Goal: Find specific page/section: Find specific page/section

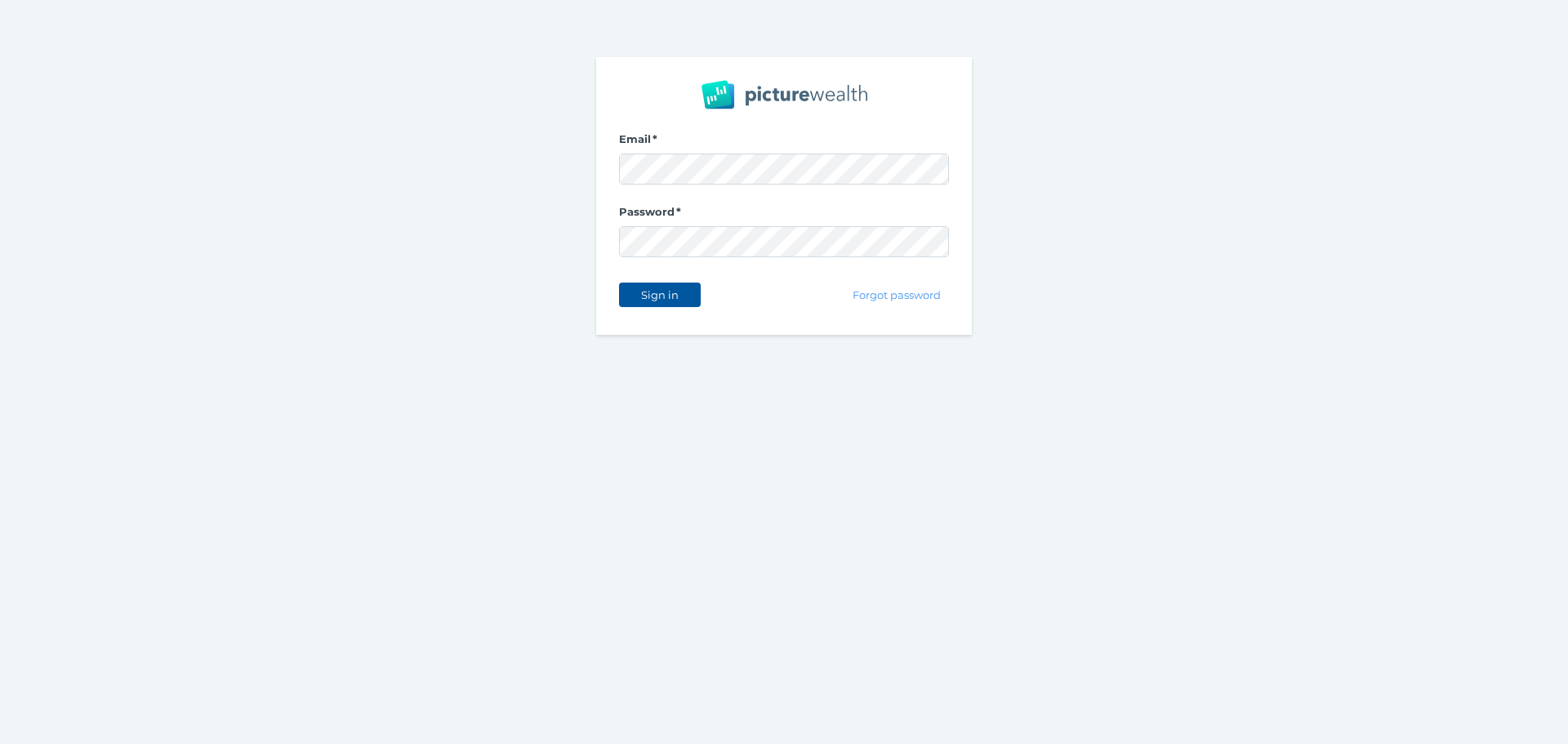
click at [690, 295] on button "Sign in" at bounding box center [659, 294] width 82 height 25
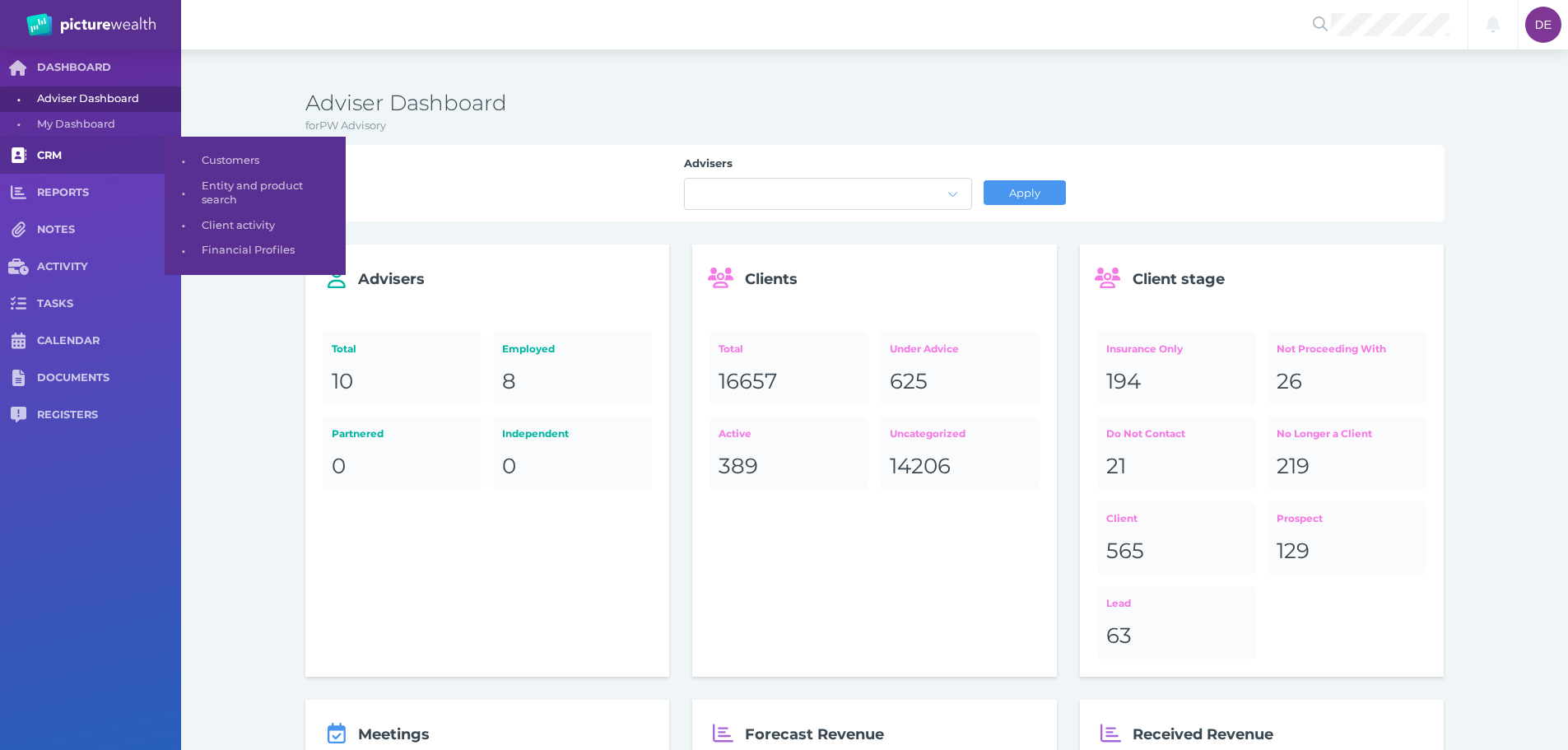
click at [99, 149] on span "CRM" at bounding box center [109, 156] width 144 height 14
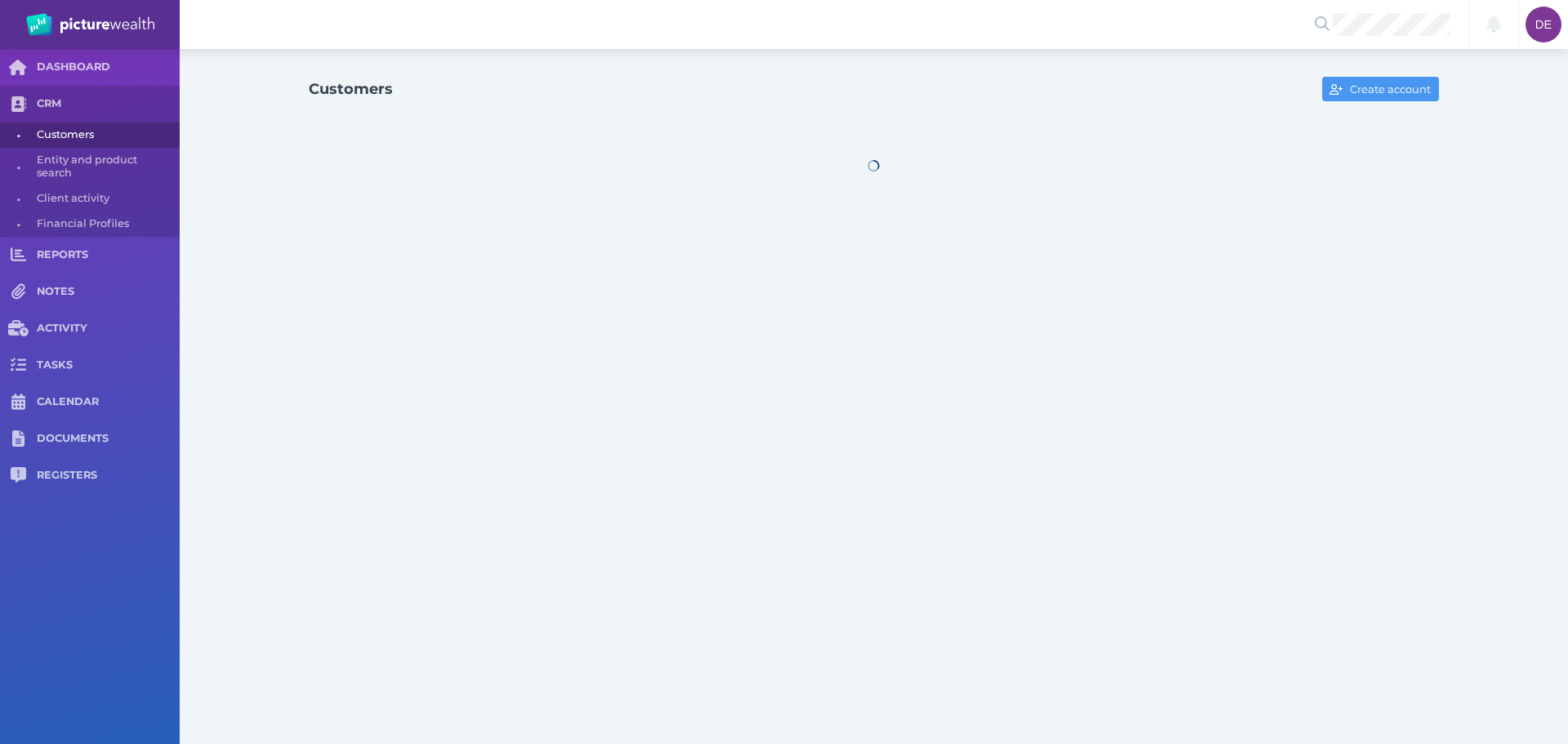
select select "25"
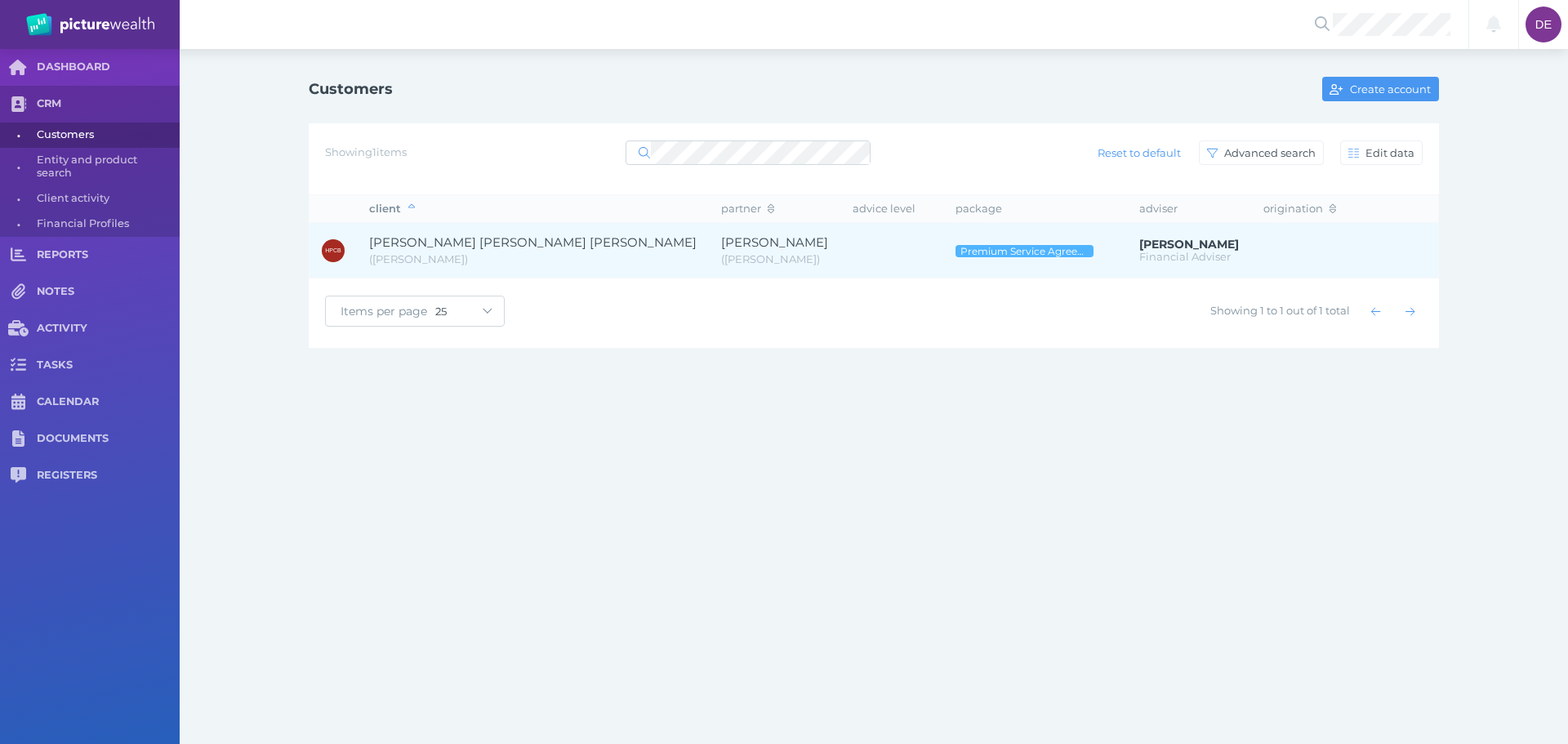
click at [740, 239] on span "[PERSON_NAME]" at bounding box center [774, 242] width 107 height 16
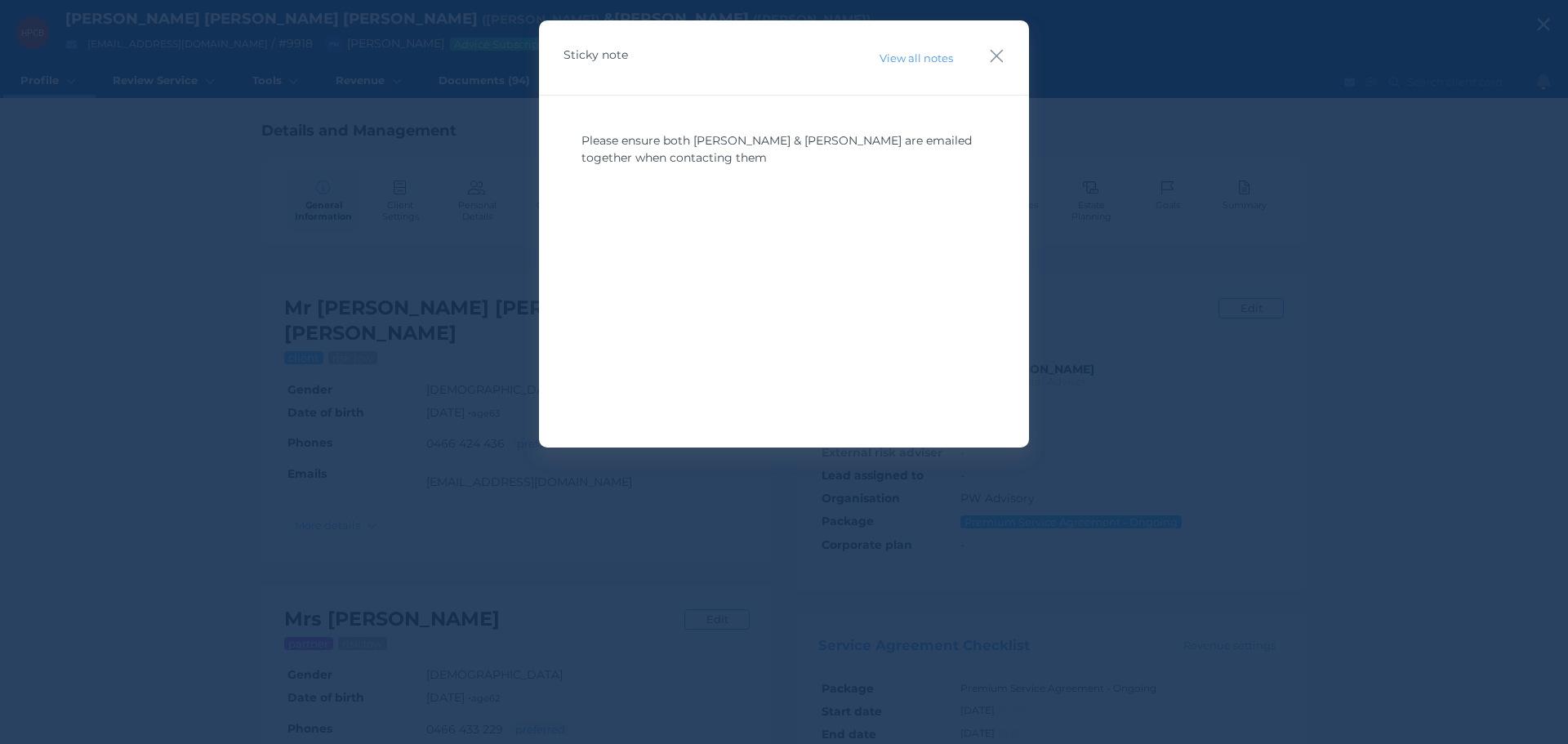
click at [988, 46] on div "Sticky note View all notes" at bounding box center [784, 58] width 490 height 75
click at [1002, 55] on icon "button" at bounding box center [997, 55] width 16 height 21
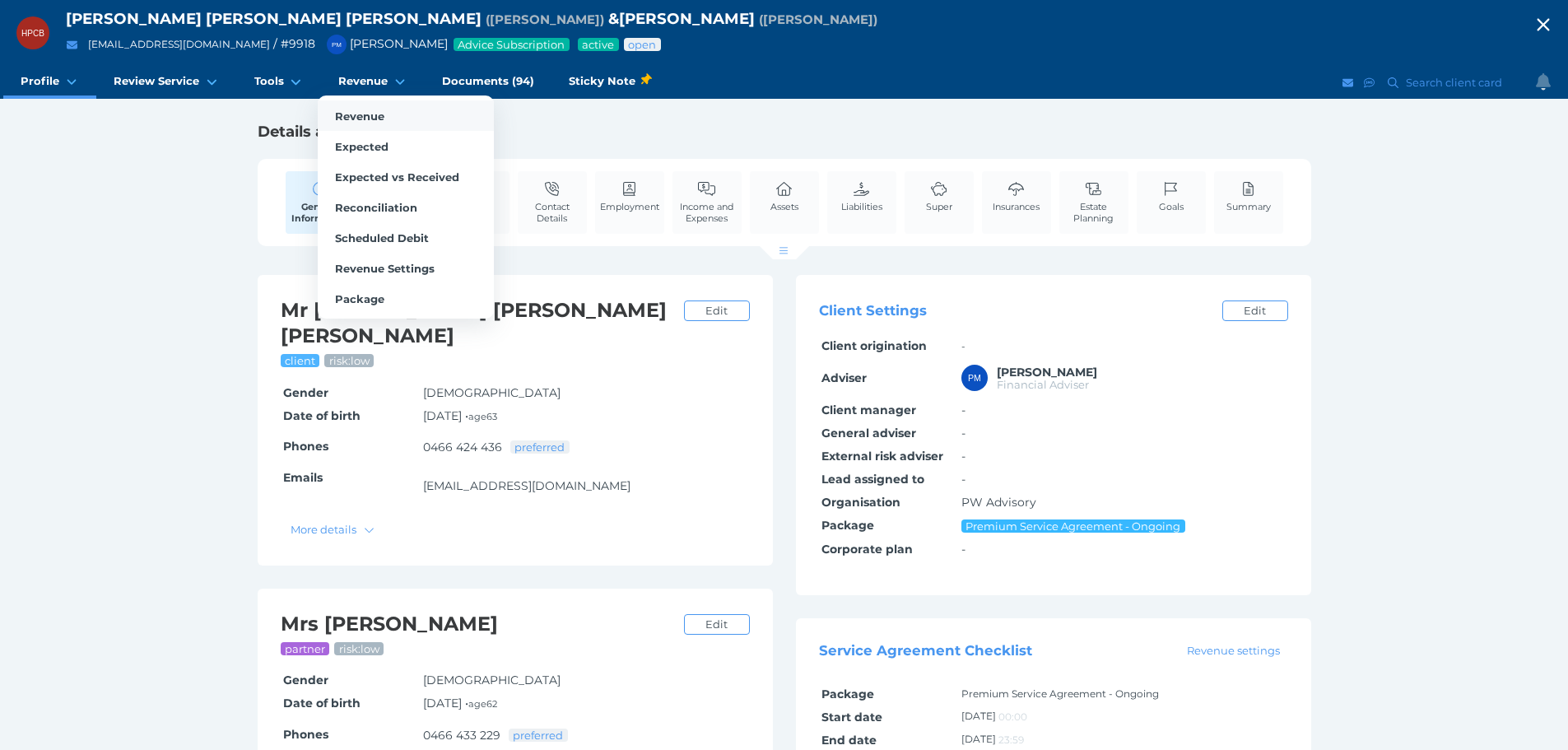
click at [379, 107] on link "Revenue" at bounding box center [405, 116] width 176 height 31
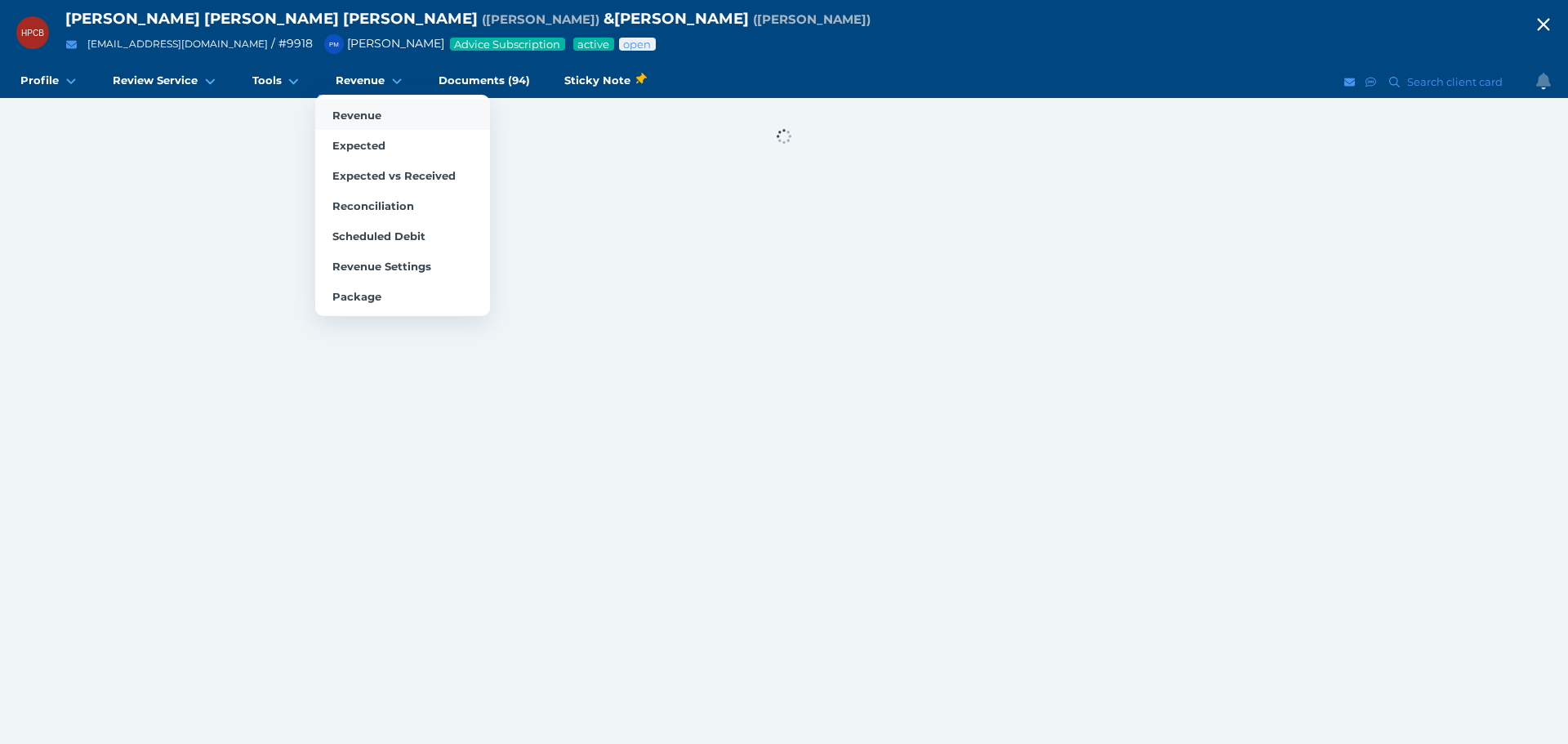
select select "25"
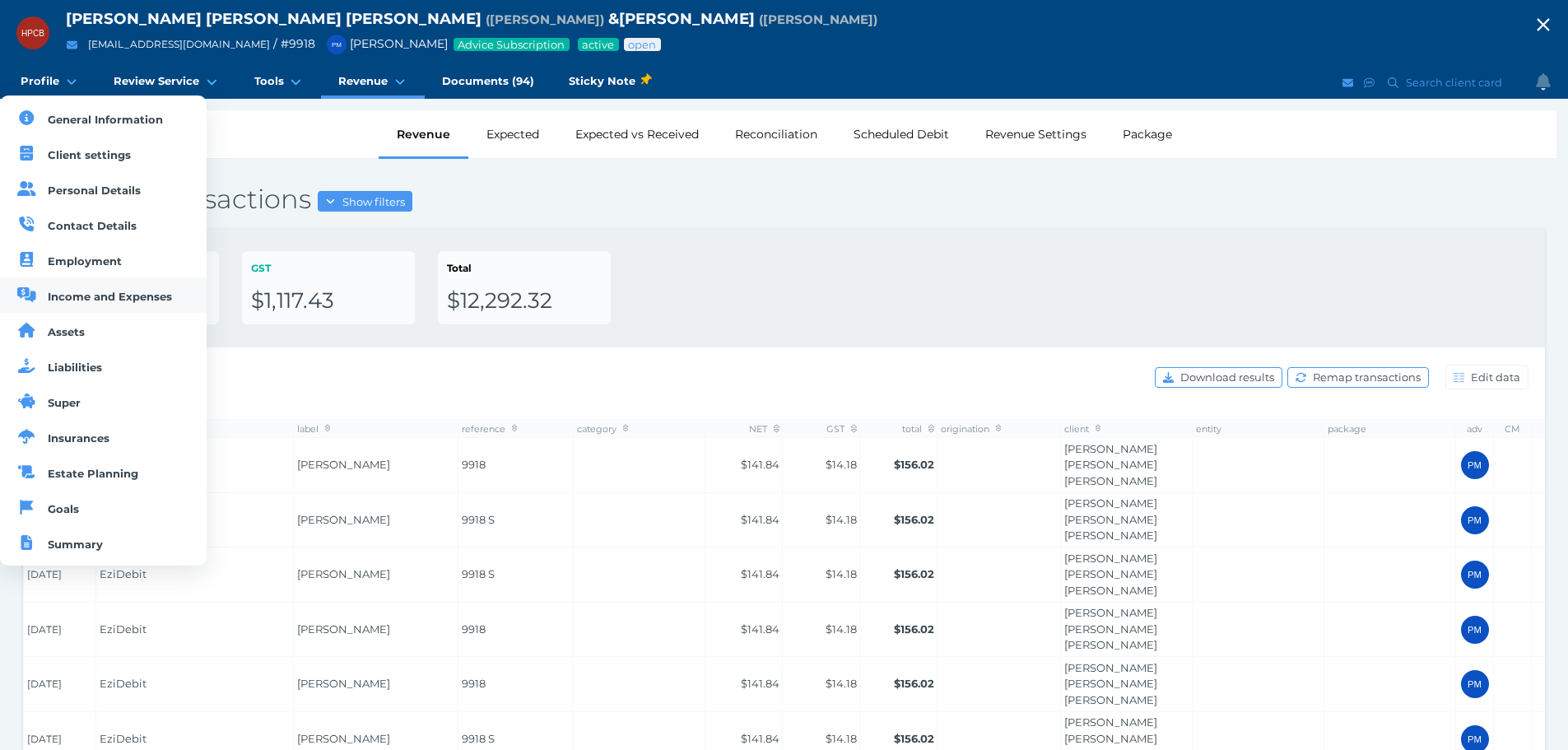
click at [83, 297] on span "Income and Expenses" at bounding box center [110, 296] width 125 height 13
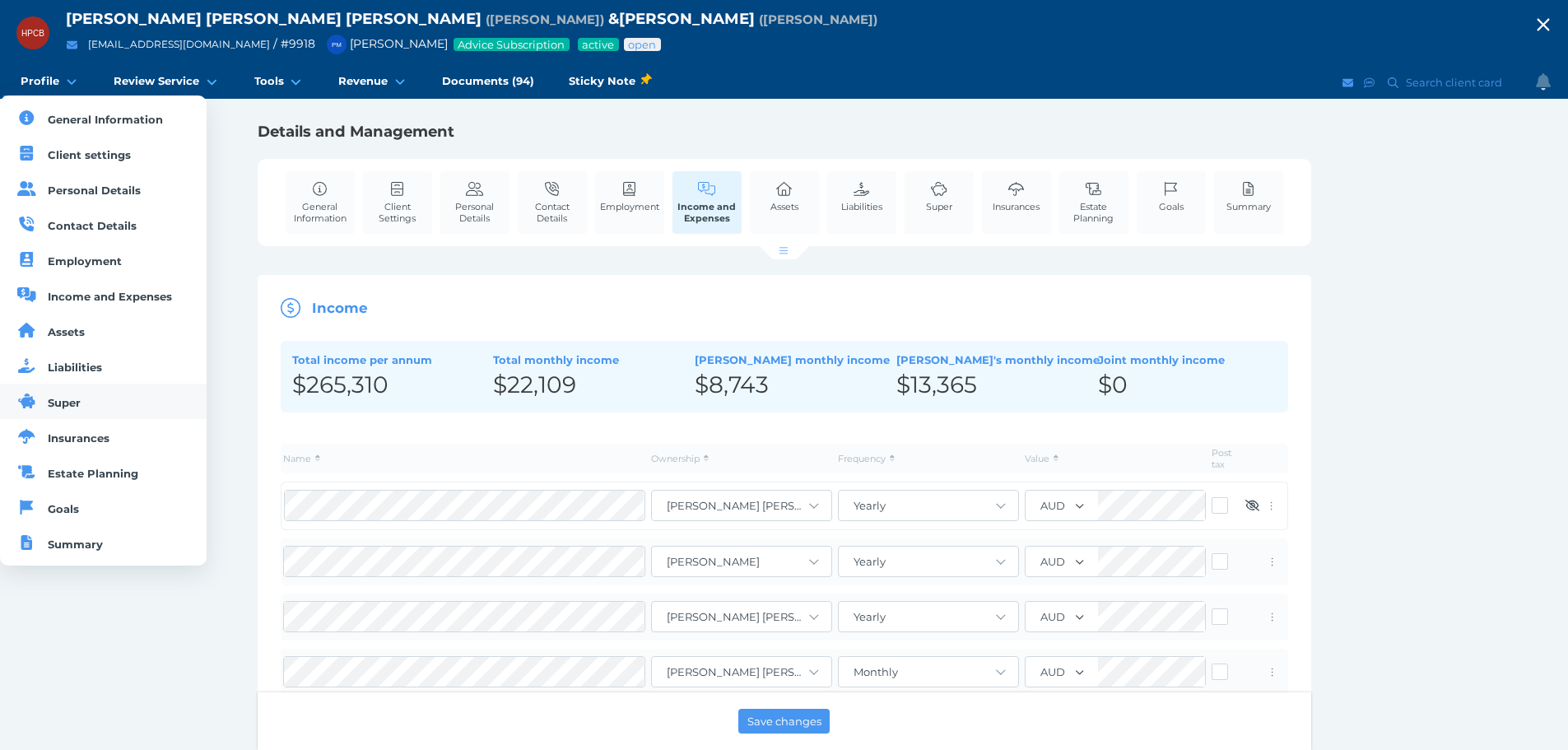
click at [99, 402] on link "Super" at bounding box center [103, 401] width 206 height 36
